Goal: Task Accomplishment & Management: Manage account settings

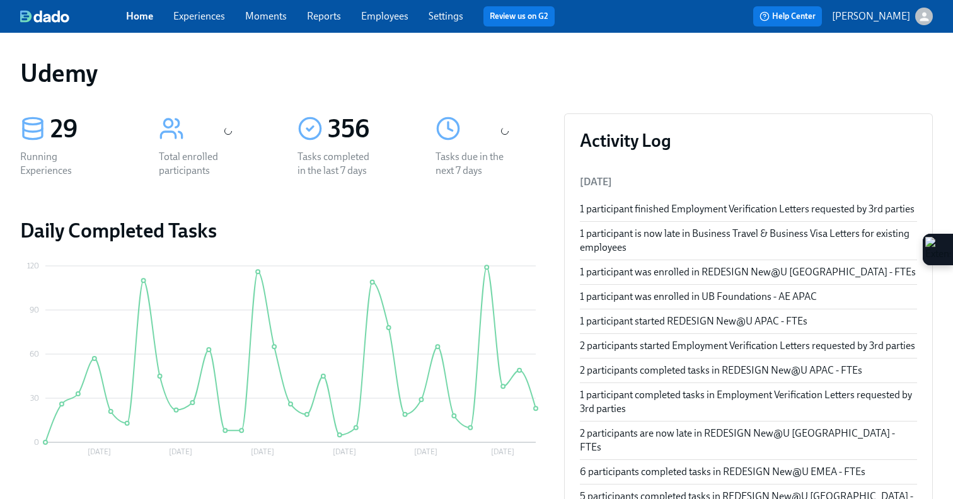
click at [194, 21] on link "Experiences" at bounding box center [199, 16] width 52 height 12
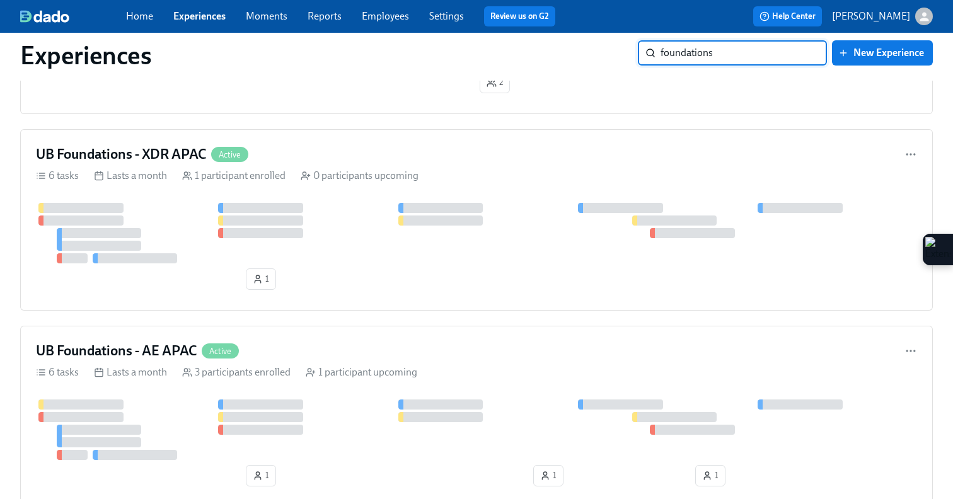
scroll to position [439, 0]
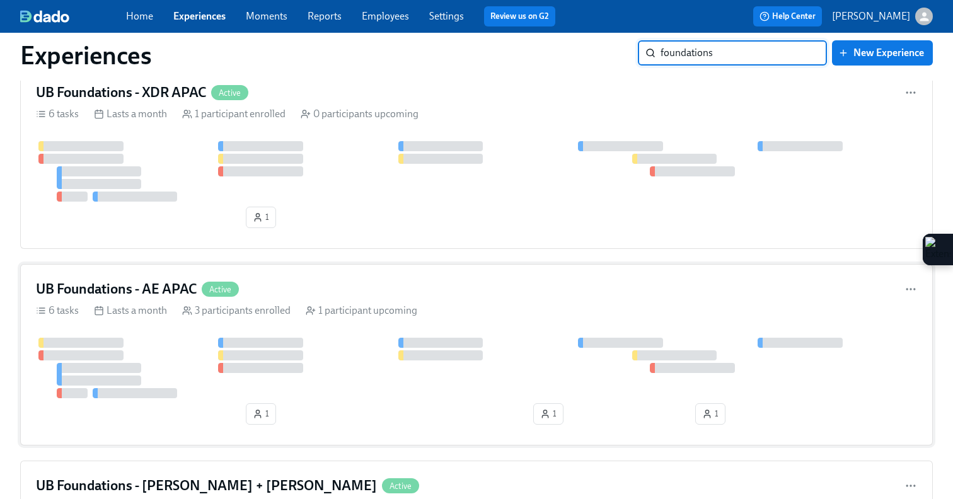
type input "foundations"
click at [441, 283] on div "UB Foundations - AE APAC Active" at bounding box center [476, 289] width 881 height 19
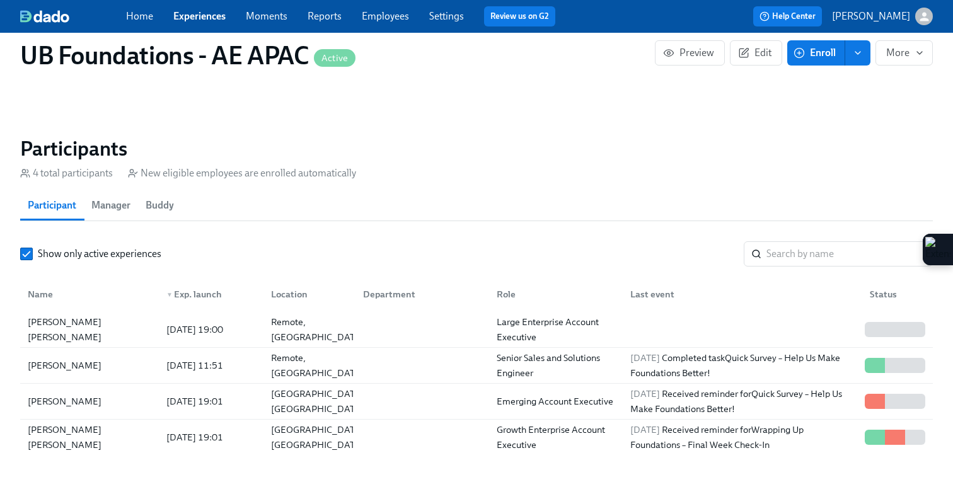
scroll to position [904, 0]
click at [183, 393] on div "2025/08/16 19:01" at bounding box center [194, 400] width 67 height 15
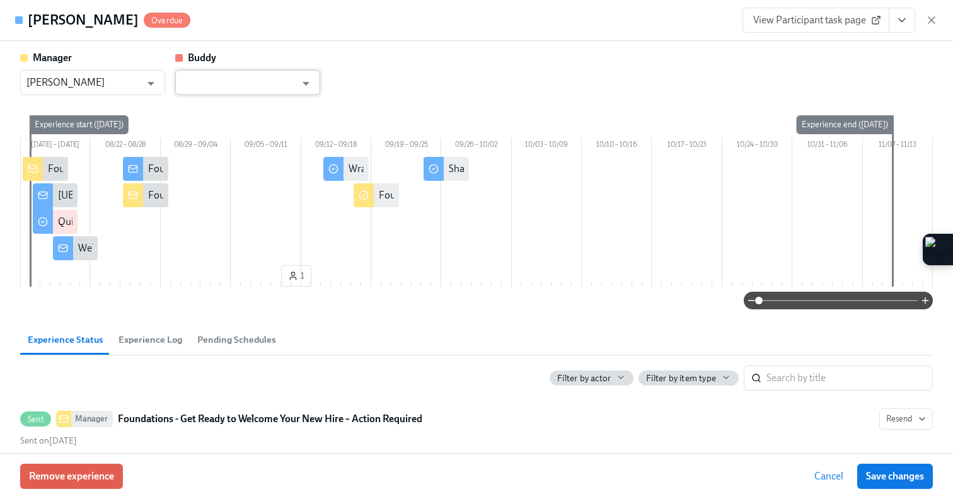
click at [268, 86] on input "text" at bounding box center [239, 82] width 114 height 25
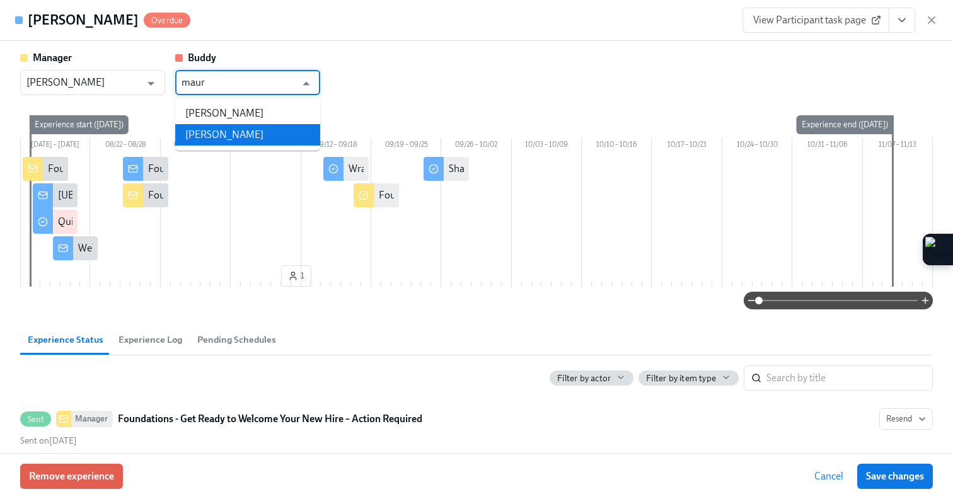
click at [239, 125] on li "Maura Daly" at bounding box center [247, 134] width 145 height 21
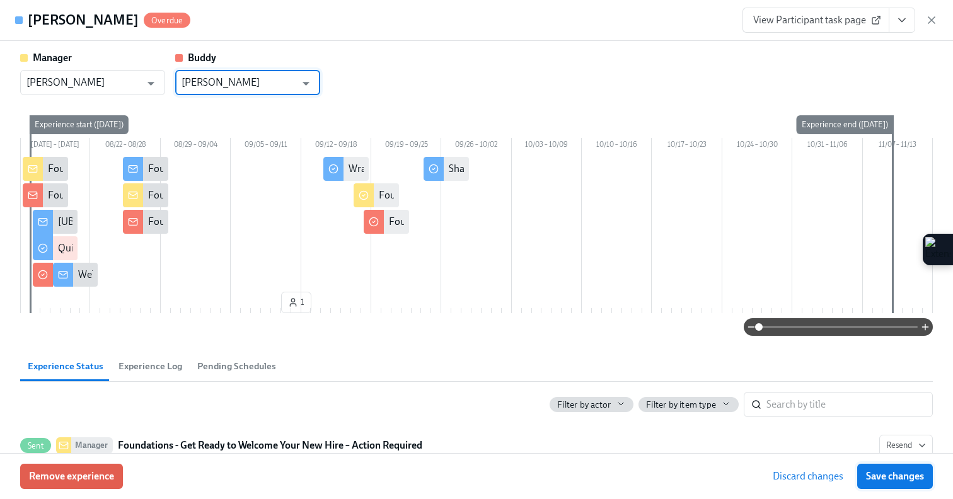
type input "Maura Daly"
click at [913, 474] on span "Save changes" at bounding box center [895, 476] width 58 height 13
type input "Maura Daly"
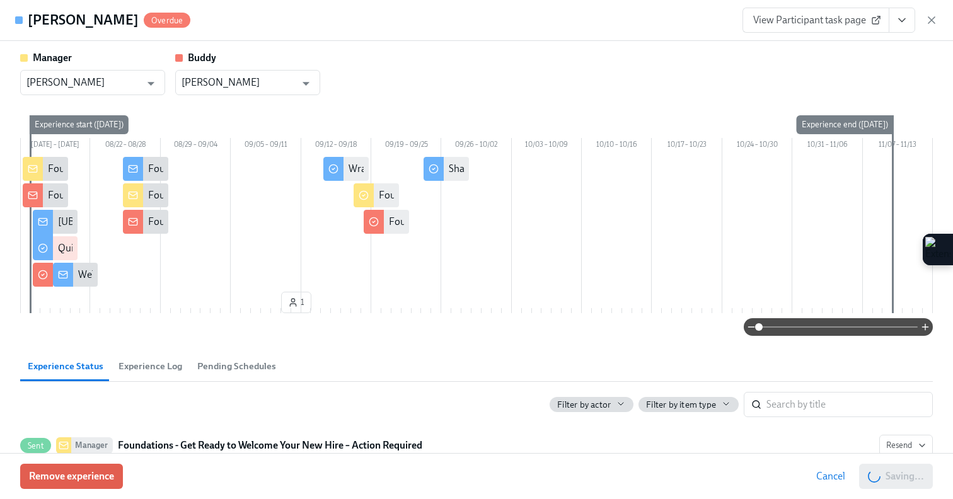
scroll to position [0, 5053]
click at [892, 480] on span "Save changes" at bounding box center [895, 476] width 58 height 13
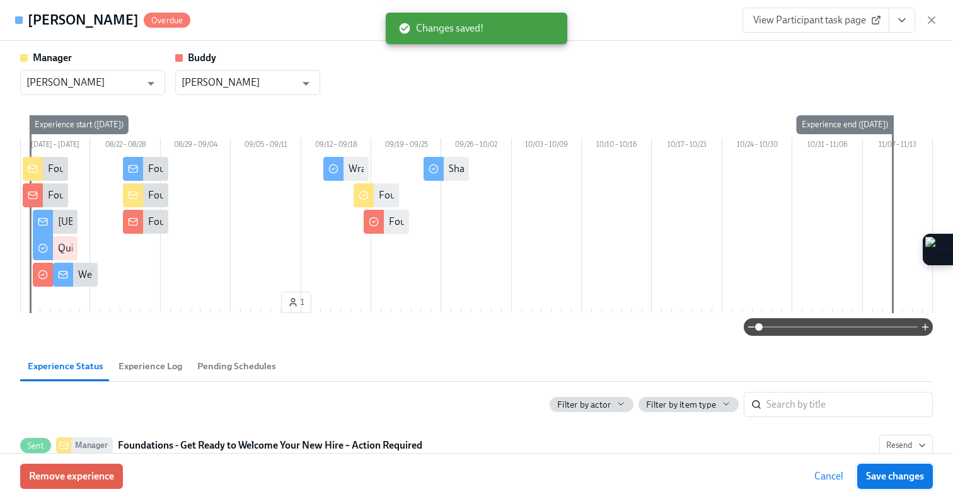
click at [892, 480] on span "Save changes" at bounding box center [895, 476] width 58 height 13
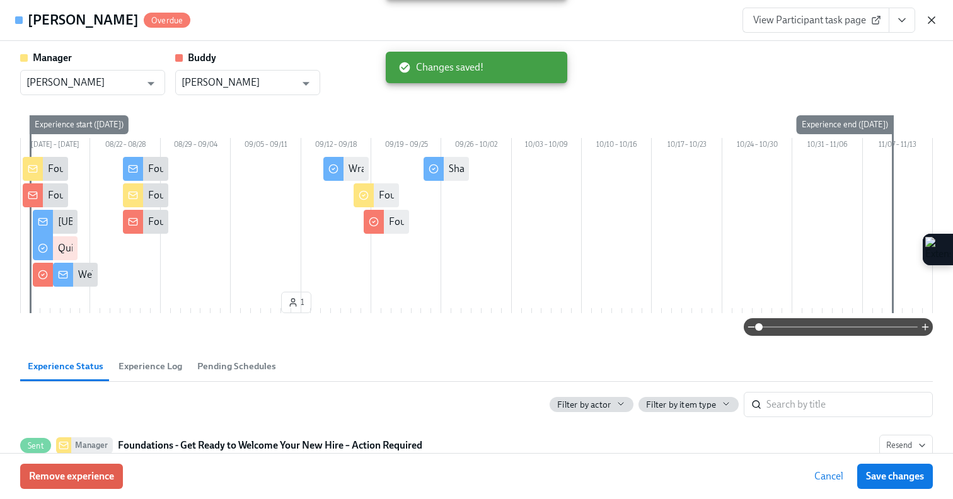
click at [935, 20] on icon "button" at bounding box center [931, 20] width 13 height 13
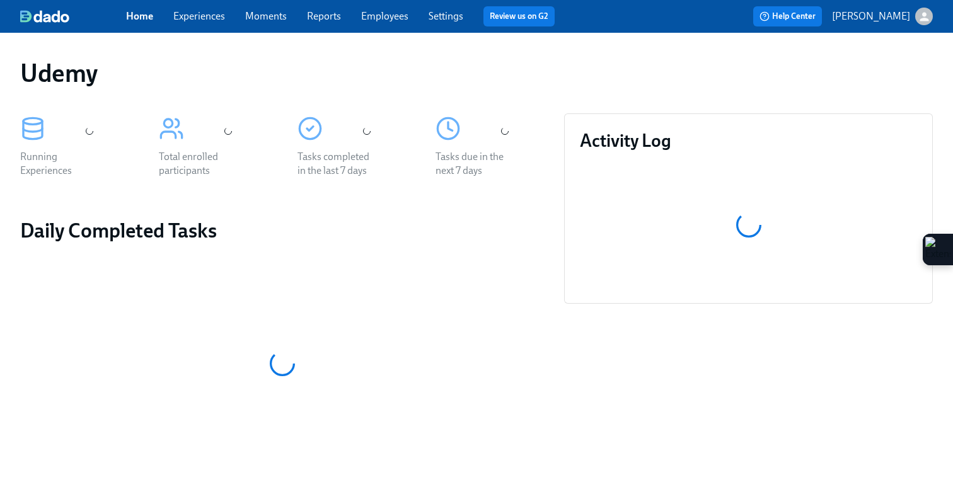
click at [928, 14] on icon "button" at bounding box center [924, 16] width 13 height 13
click at [895, 14] on div at bounding box center [476, 249] width 953 height 499
click at [869, 18] on p "[PERSON_NAME]" at bounding box center [871, 16] width 78 height 14
click at [852, 50] on p "Udemy" at bounding box center [863, 45] width 118 height 14
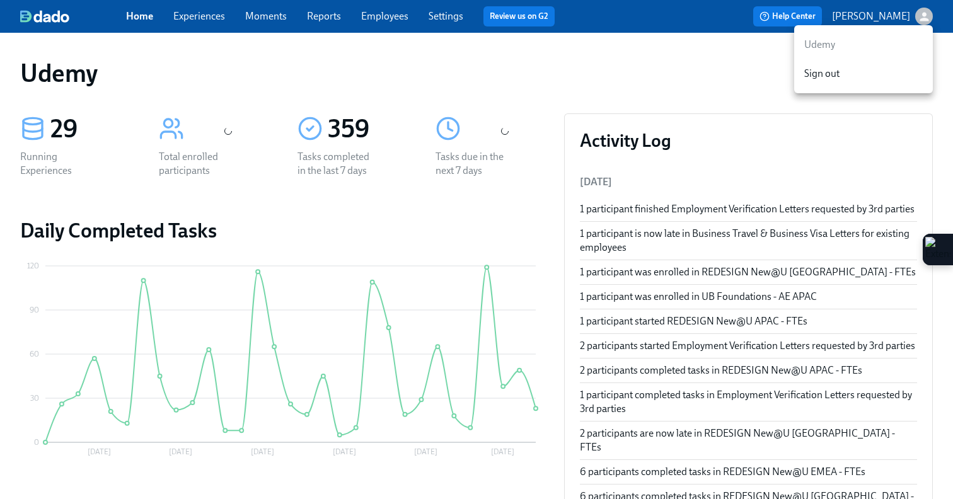
click at [825, 47] on p "Udemy" at bounding box center [863, 45] width 118 height 14
click at [898, 11] on div at bounding box center [476, 249] width 953 height 499
click at [57, 15] on img at bounding box center [44, 16] width 49 height 13
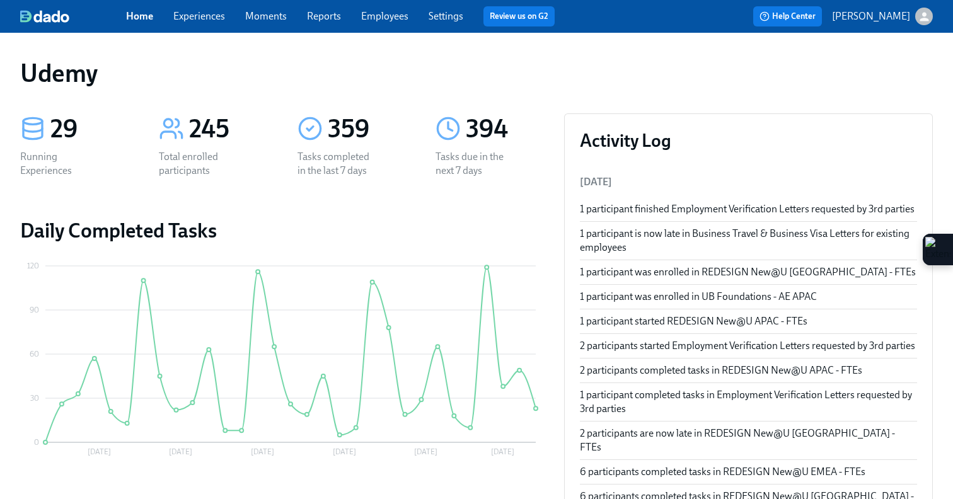
click at [923, 20] on icon "button" at bounding box center [924, 16] width 9 height 9
click at [819, 50] on p "Udemy" at bounding box center [863, 45] width 118 height 14
click at [872, 12] on div at bounding box center [476, 249] width 953 height 499
click at [926, 17] on icon "button" at bounding box center [924, 16] width 13 height 13
click at [819, 45] on p "Udemy" at bounding box center [863, 45] width 118 height 14
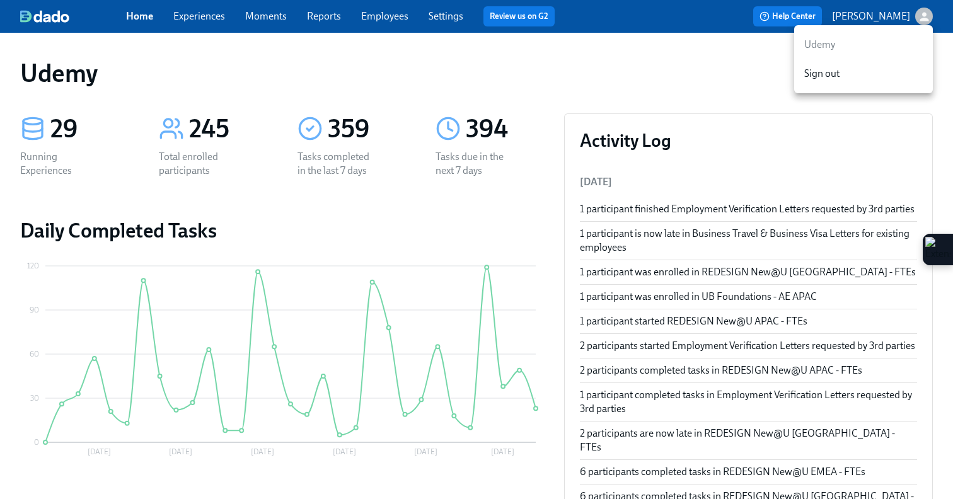
click at [529, 67] on div at bounding box center [476, 249] width 953 height 499
click at [59, 18] on img at bounding box center [44, 16] width 49 height 13
